Goal: Task Accomplishment & Management: Use online tool/utility

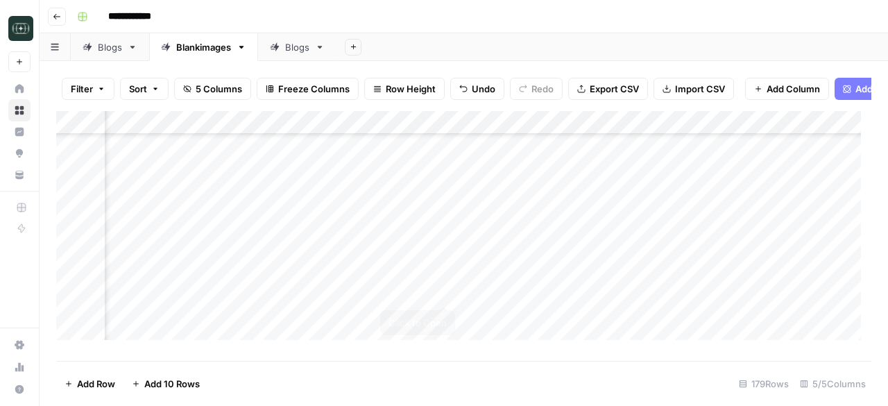
scroll to position [4038, 110]
click at [587, 313] on div "Add Column" at bounding box center [463, 230] width 815 height 239
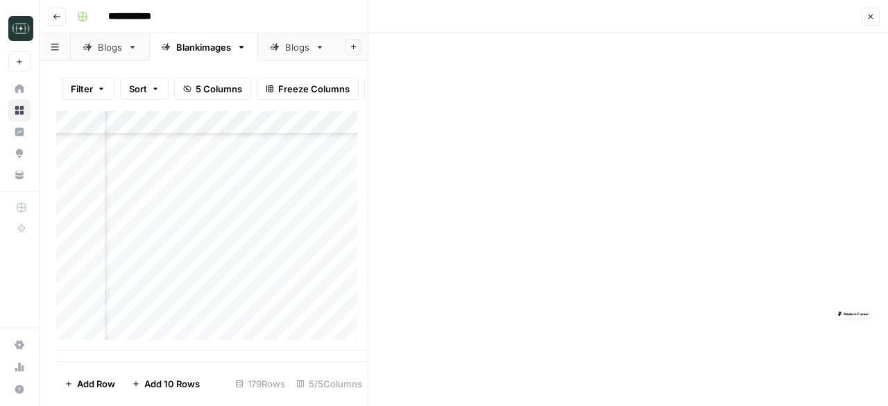
scroll to position [4038, 0]
click at [870, 20] on icon "button" at bounding box center [870, 16] width 8 height 8
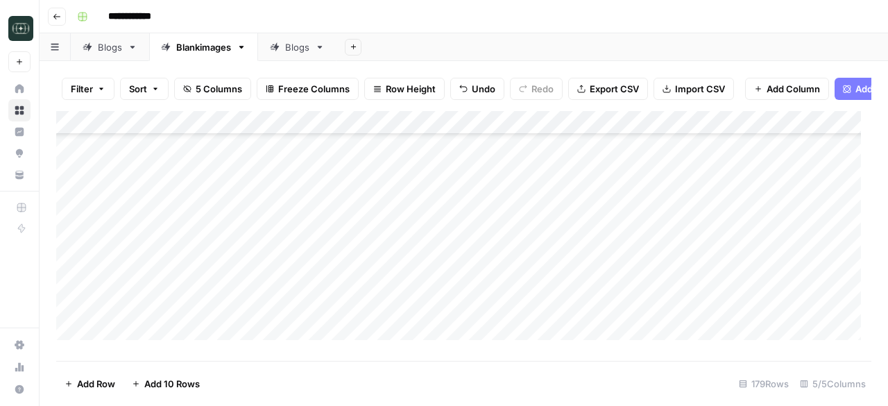
scroll to position [4038, 0]
click at [158, 340] on div "Add Column" at bounding box center [463, 230] width 815 height 239
click at [387, 322] on div "Add Column" at bounding box center [463, 230] width 815 height 239
click at [520, 313] on div "Add Column" at bounding box center [463, 230] width 815 height 239
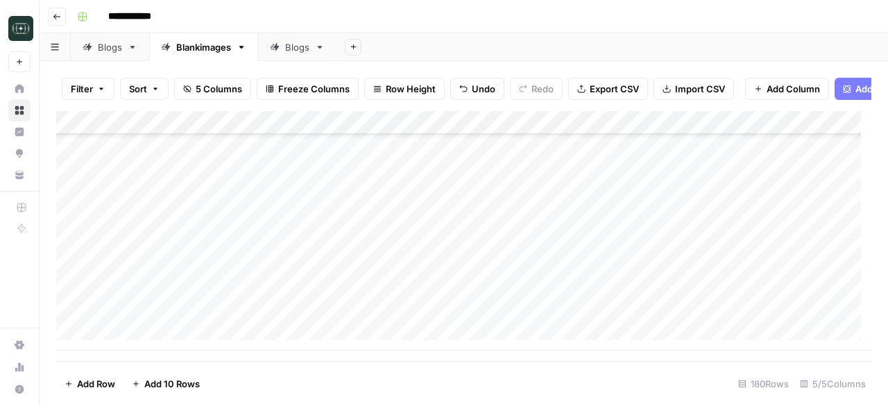
click at [698, 315] on div "Add Column" at bounding box center [463, 230] width 815 height 239
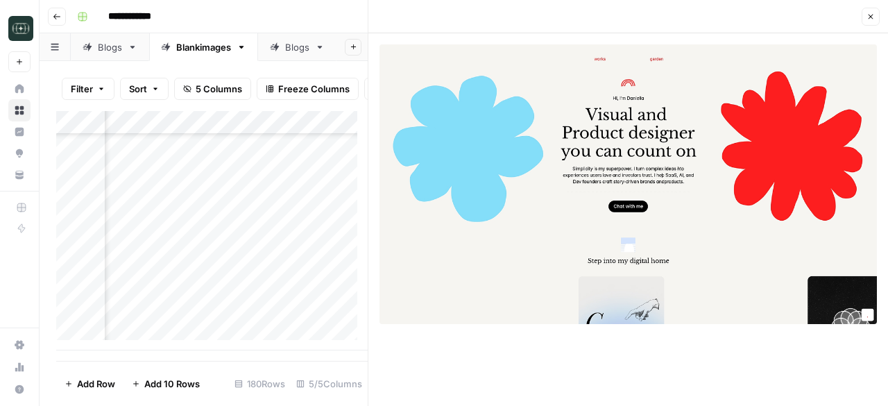
scroll to position [4061, 420]
click at [167, 339] on div "Add Column" at bounding box center [211, 230] width 311 height 239
type textarea "**********"
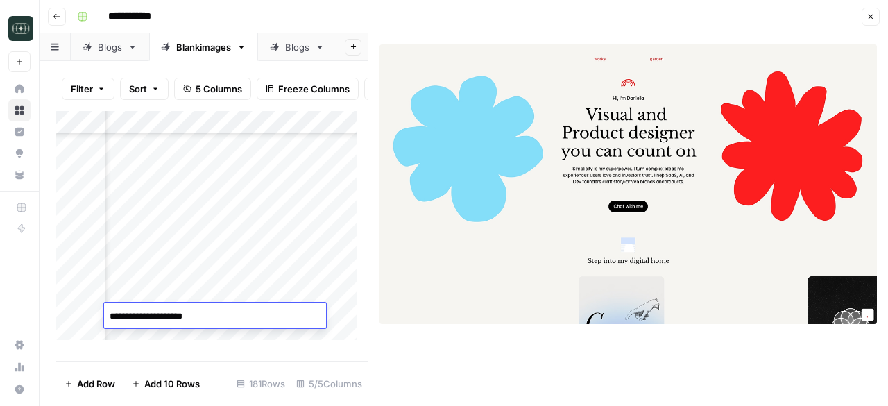
click at [282, 365] on footer "Add Row Add 10 Rows 181 Rows 5/5 Columns" at bounding box center [211, 383] width 311 height 45
click at [290, 313] on div "Add Column" at bounding box center [211, 230] width 311 height 239
click at [273, 314] on div "Add Column" at bounding box center [211, 230] width 311 height 239
